Goal: Register for event/course

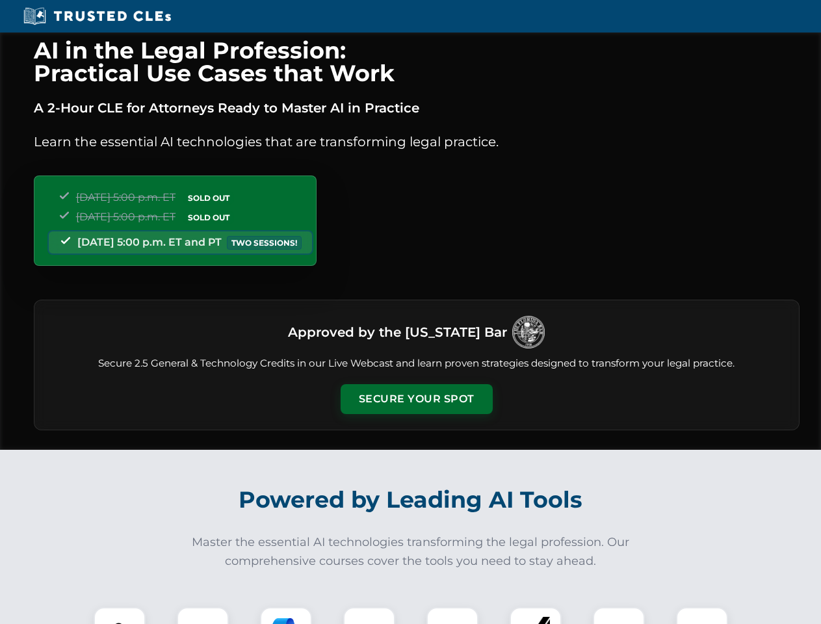
click at [416, 399] on button "Secure Your Spot" at bounding box center [416, 399] width 152 height 30
click at [120, 615] on img at bounding box center [120, 633] width 38 height 38
click at [203, 615] on div at bounding box center [203, 633] width 52 height 52
